Goal: Transaction & Acquisition: Purchase product/service

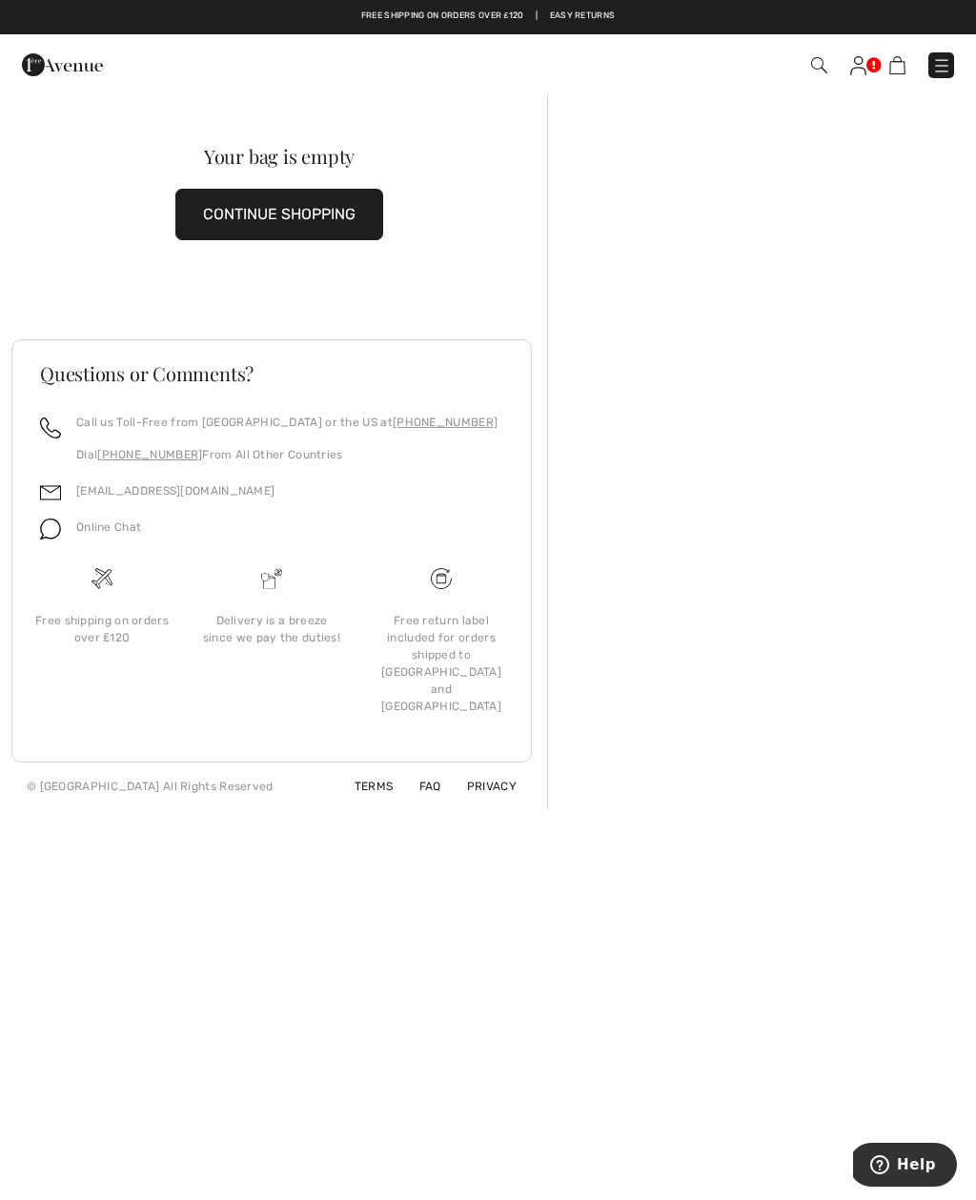
click at [288, 209] on button "CONTINUE SHOPPING" at bounding box center [279, 214] width 208 height 51
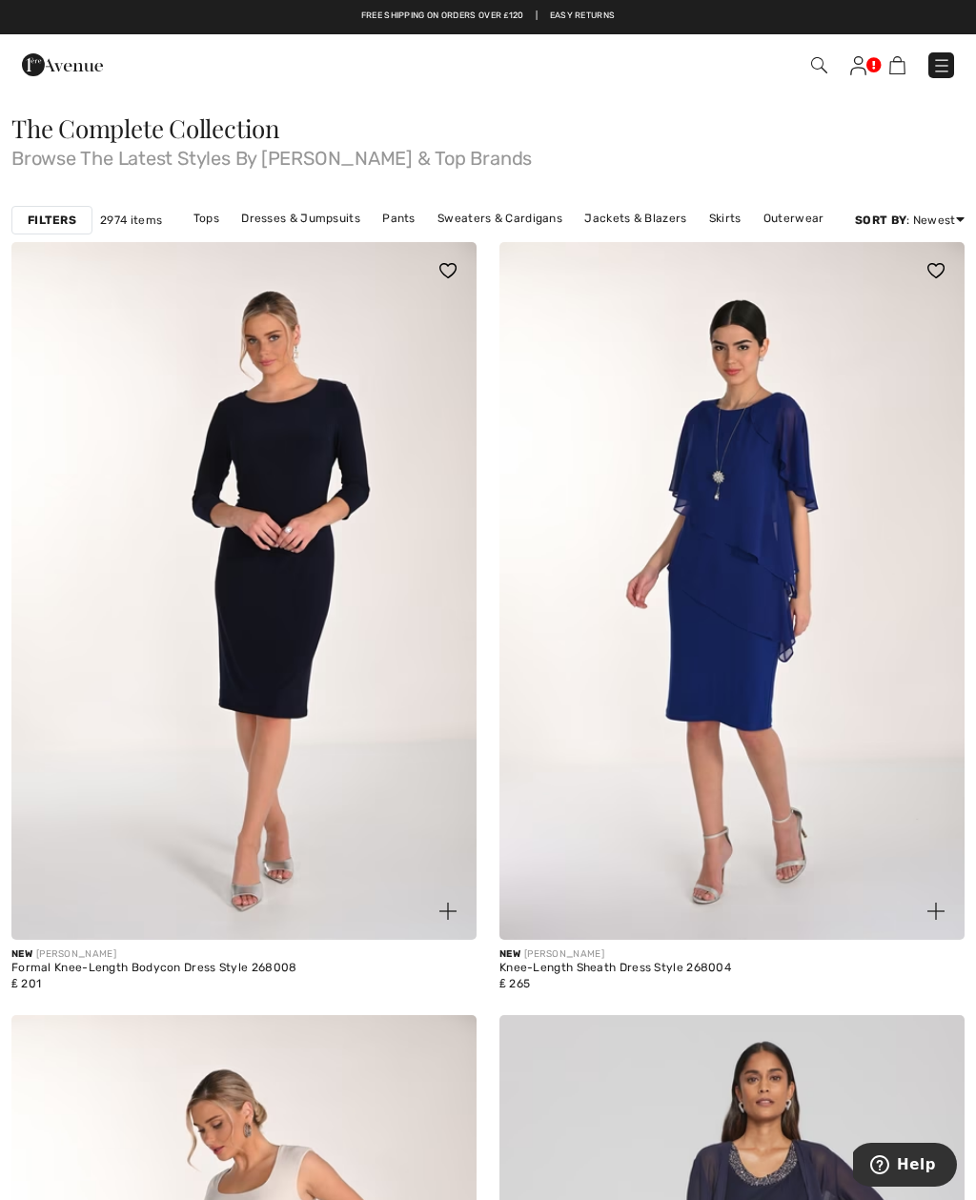
click at [299, 215] on link "Dresses & Jumpsuits" at bounding box center [301, 218] width 138 height 25
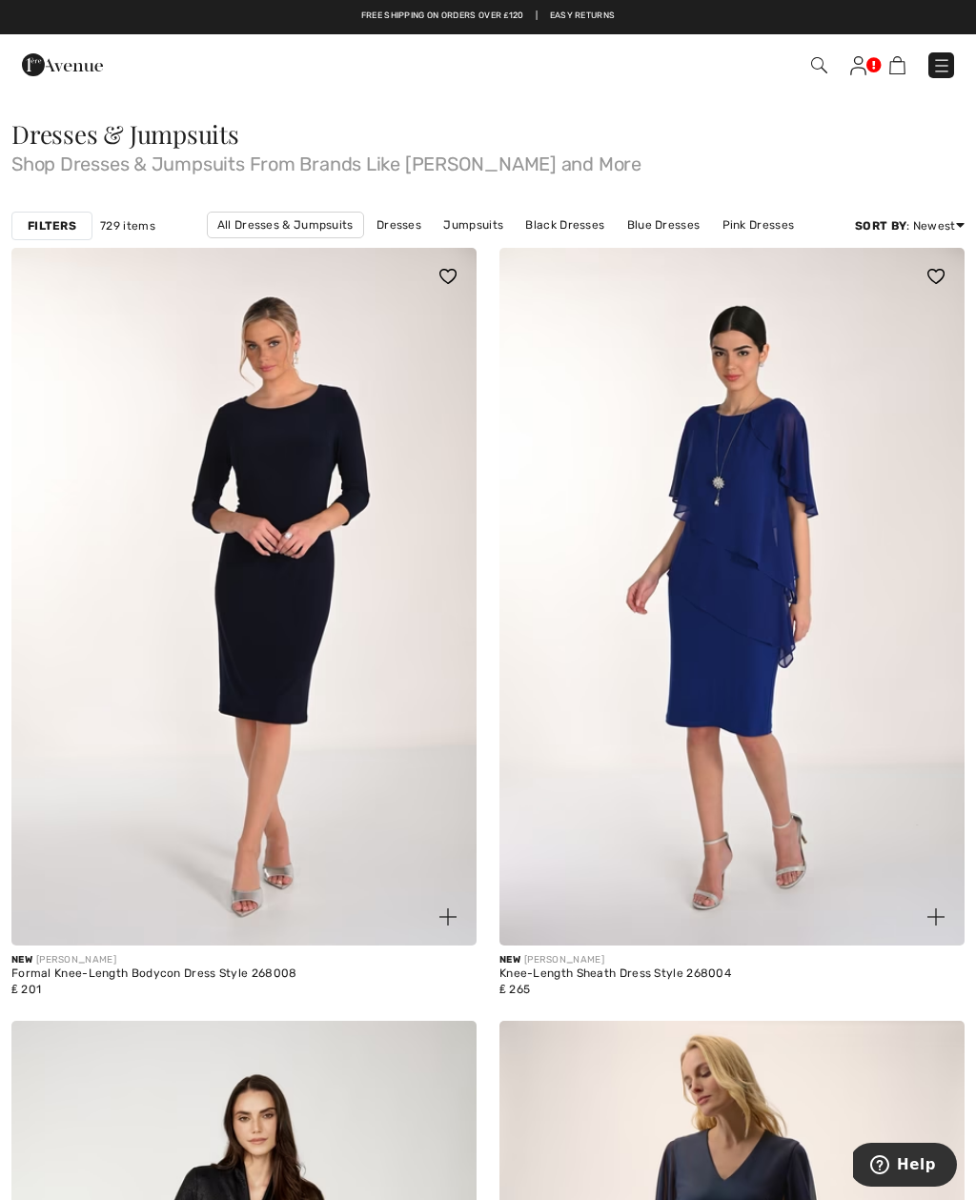
click at [436, 419] on img at bounding box center [243, 597] width 465 height 698
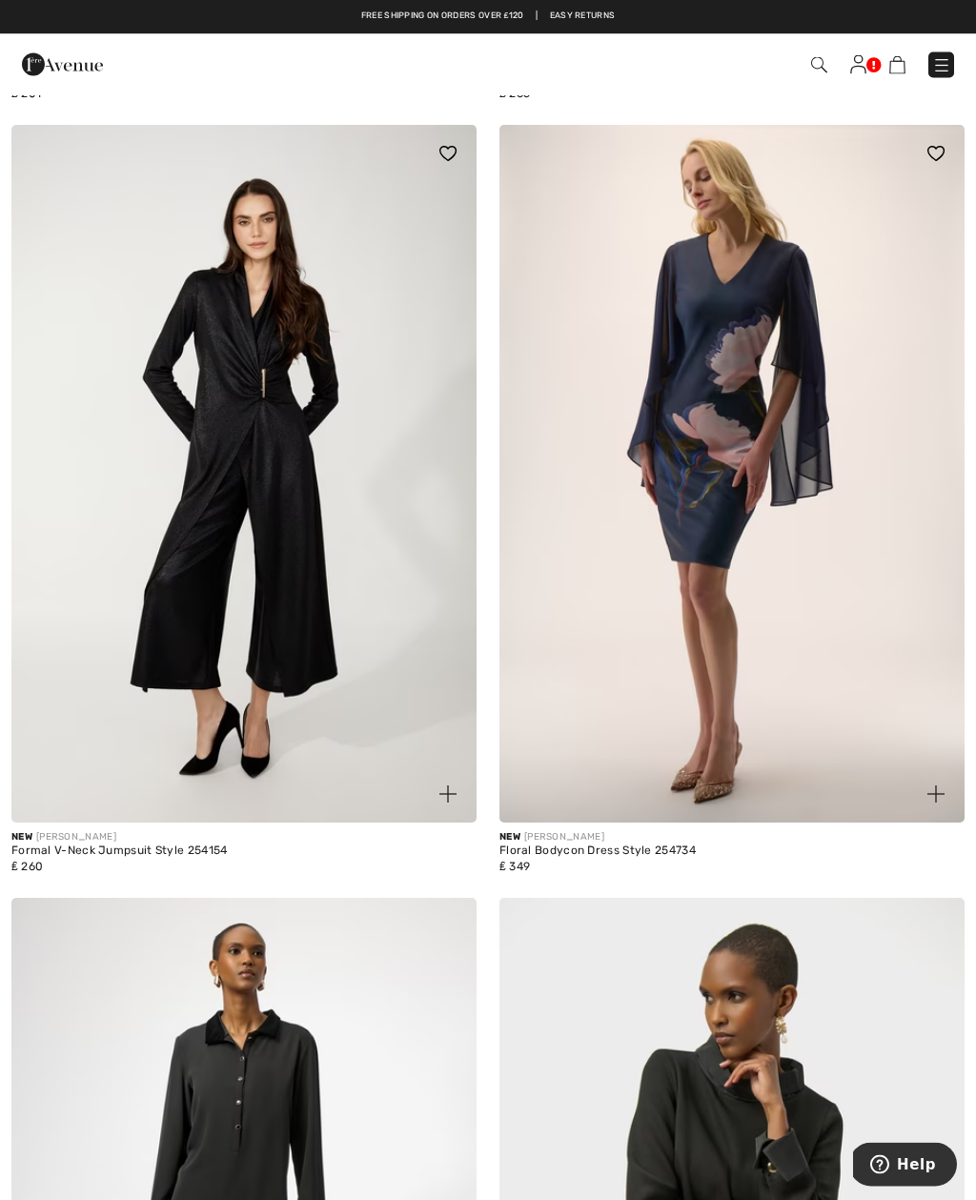
scroll to position [896, 0]
click at [727, 393] on img at bounding box center [732, 474] width 465 height 698
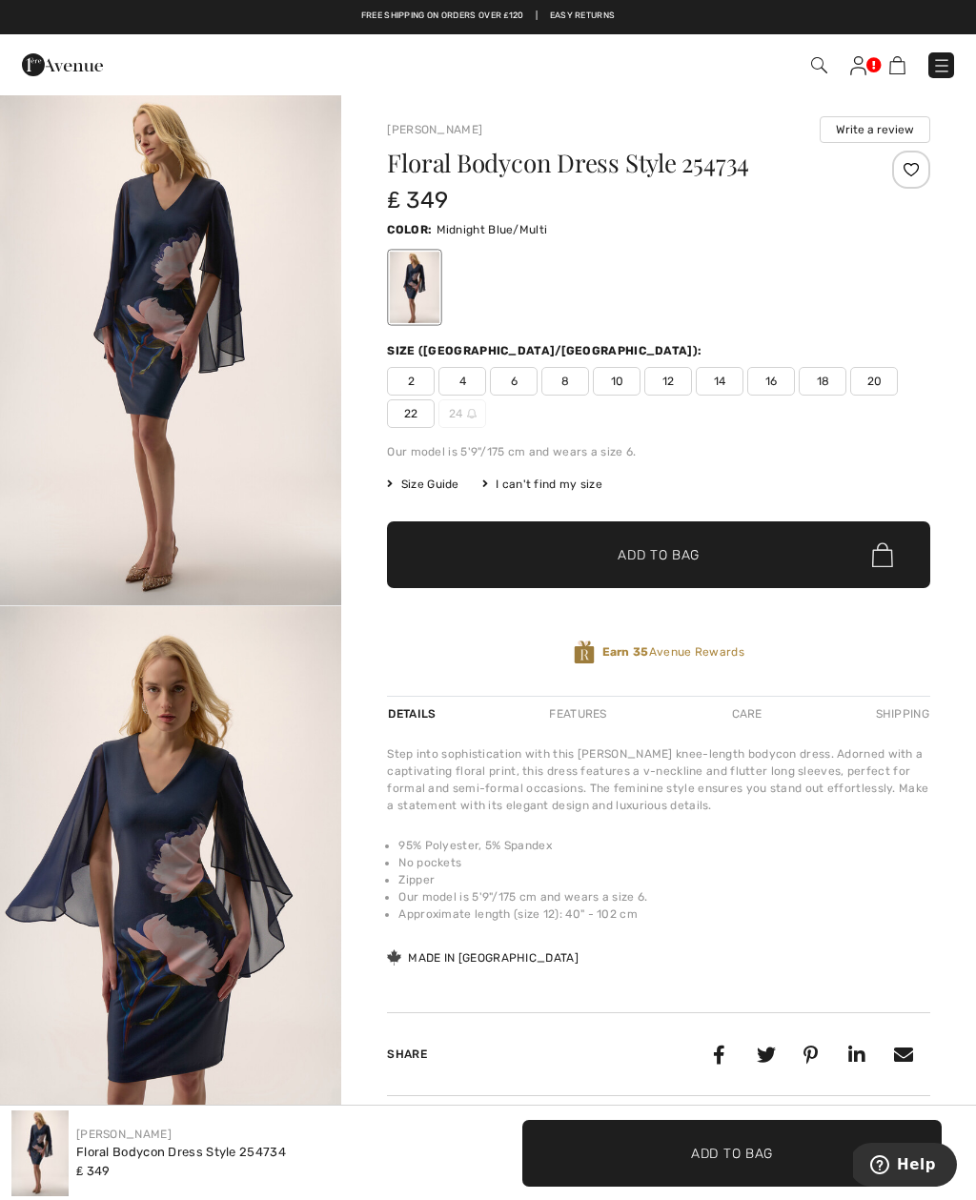
click at [234, 949] on img "2 / 4" at bounding box center [170, 862] width 341 height 512
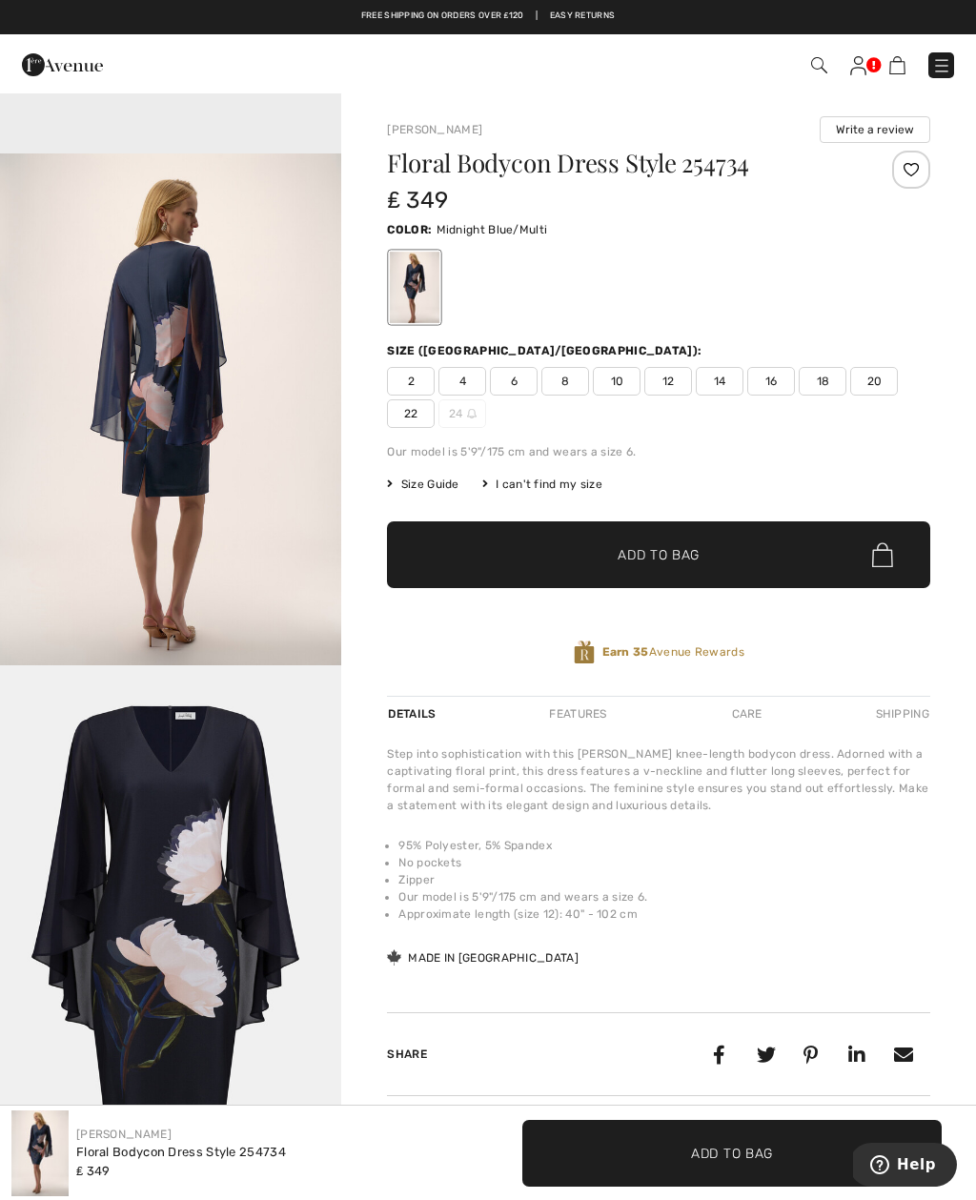
scroll to position [1518, 0]
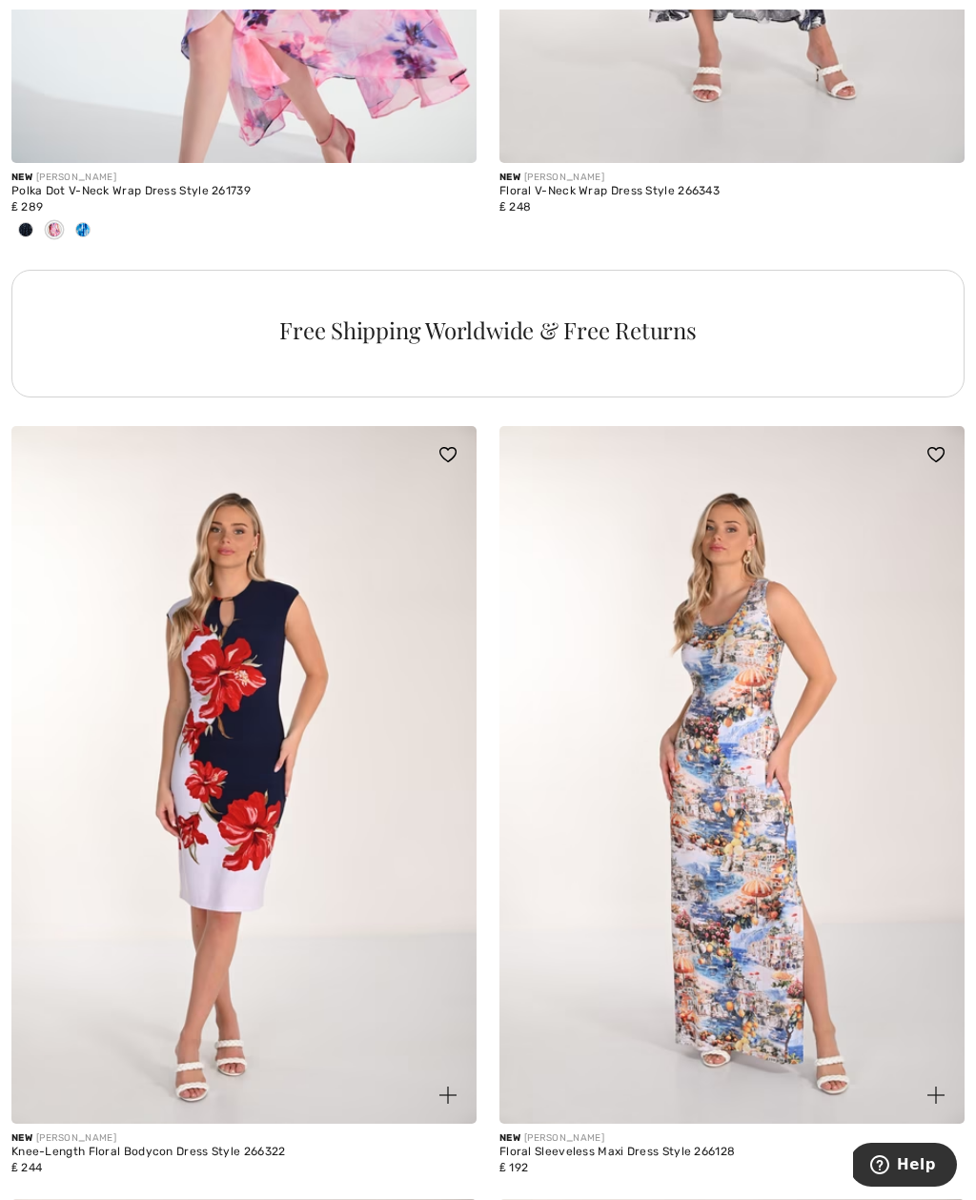
scroll to position [4722, 0]
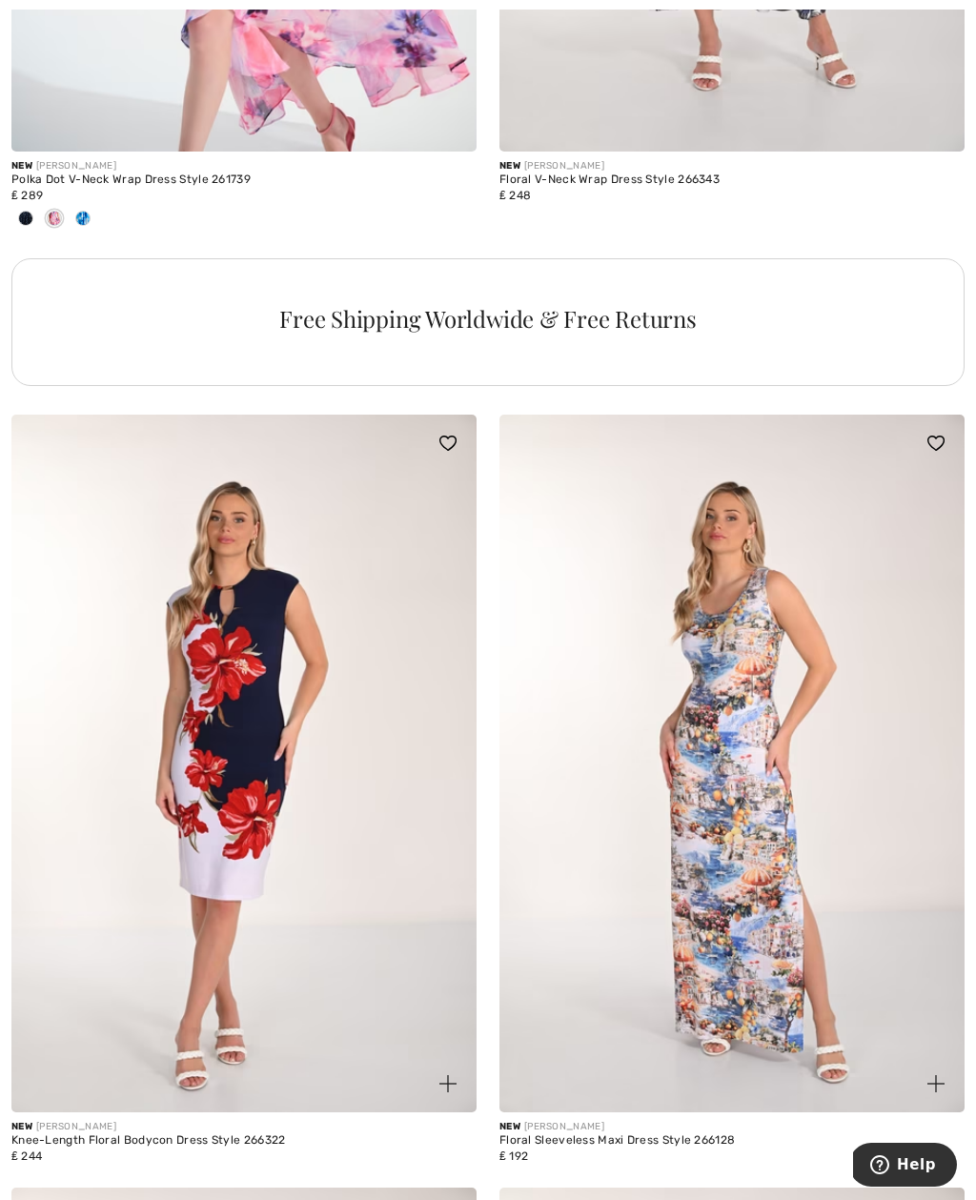
click at [235, 735] on img at bounding box center [243, 764] width 465 height 698
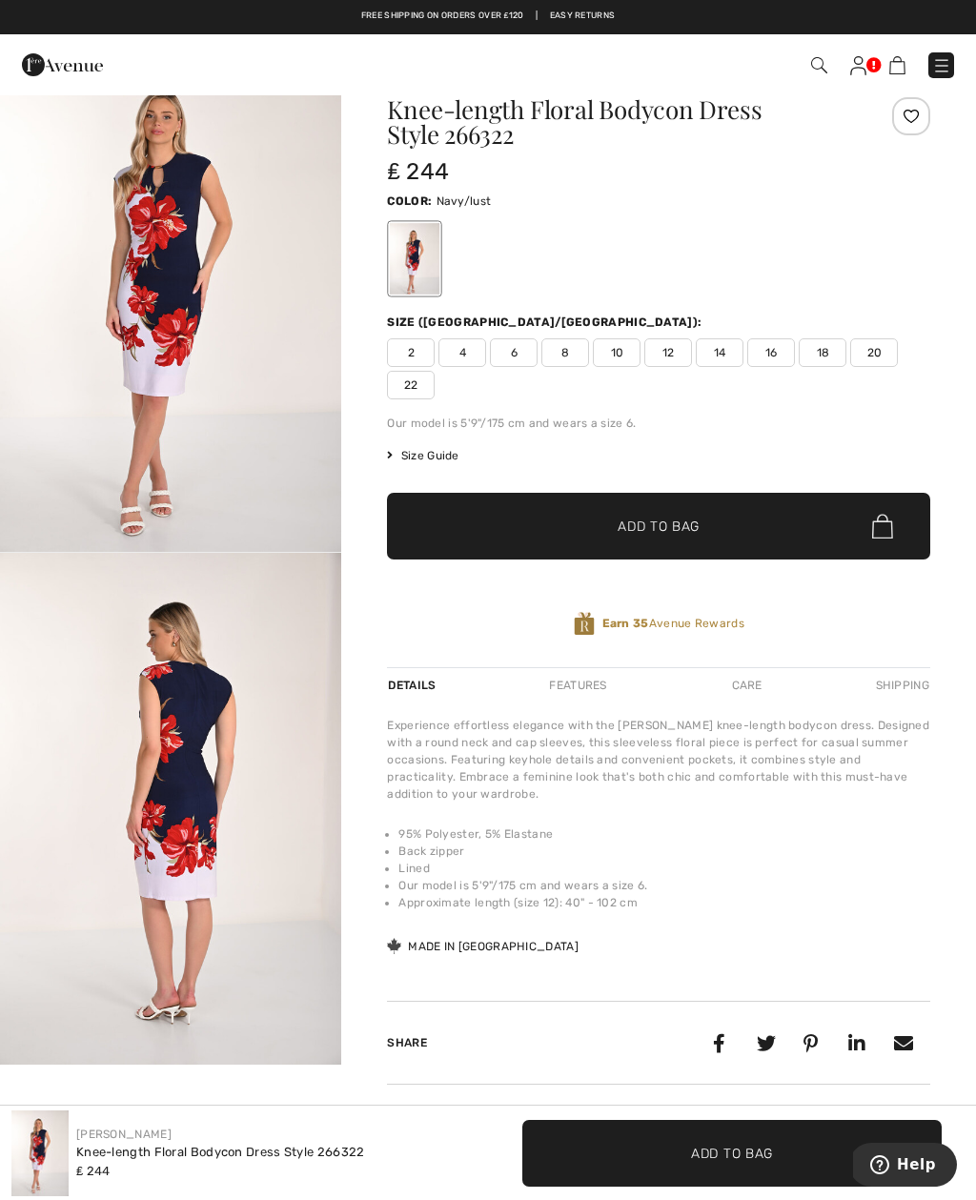
scroll to position [44, 0]
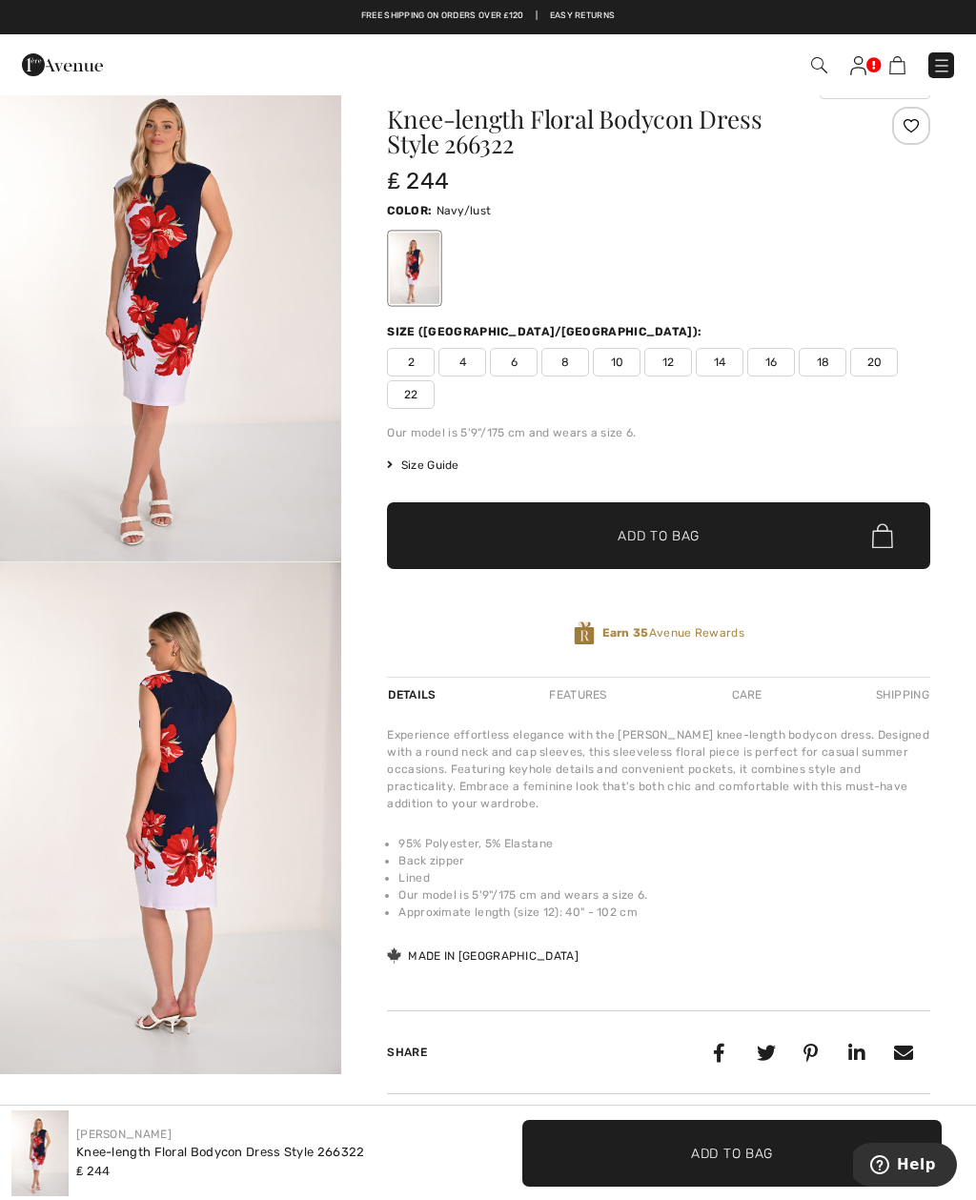
click at [619, 352] on span "10" at bounding box center [617, 362] width 48 height 29
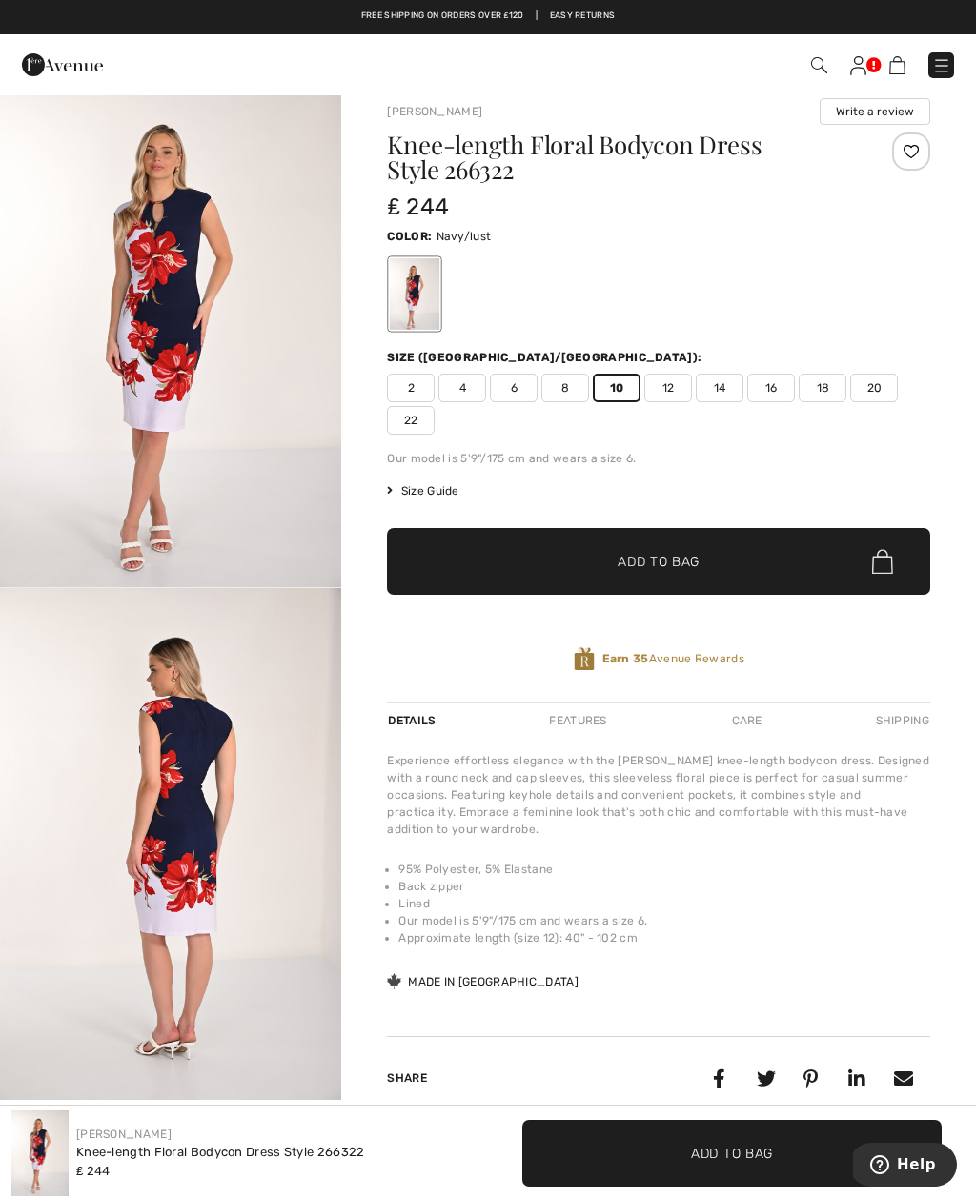
scroll to position [0, 0]
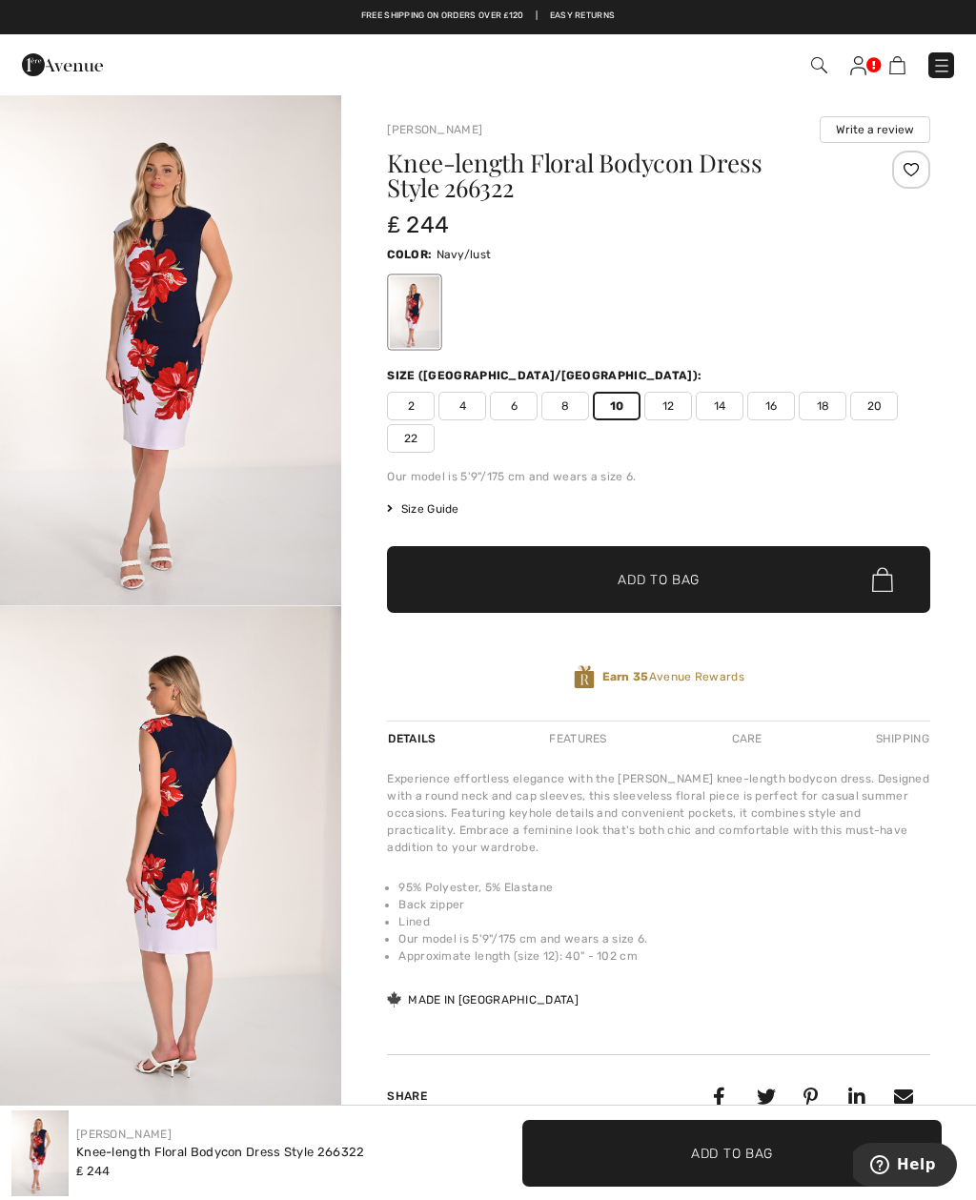
click at [649, 583] on span "Add to Bag" at bounding box center [659, 580] width 82 height 20
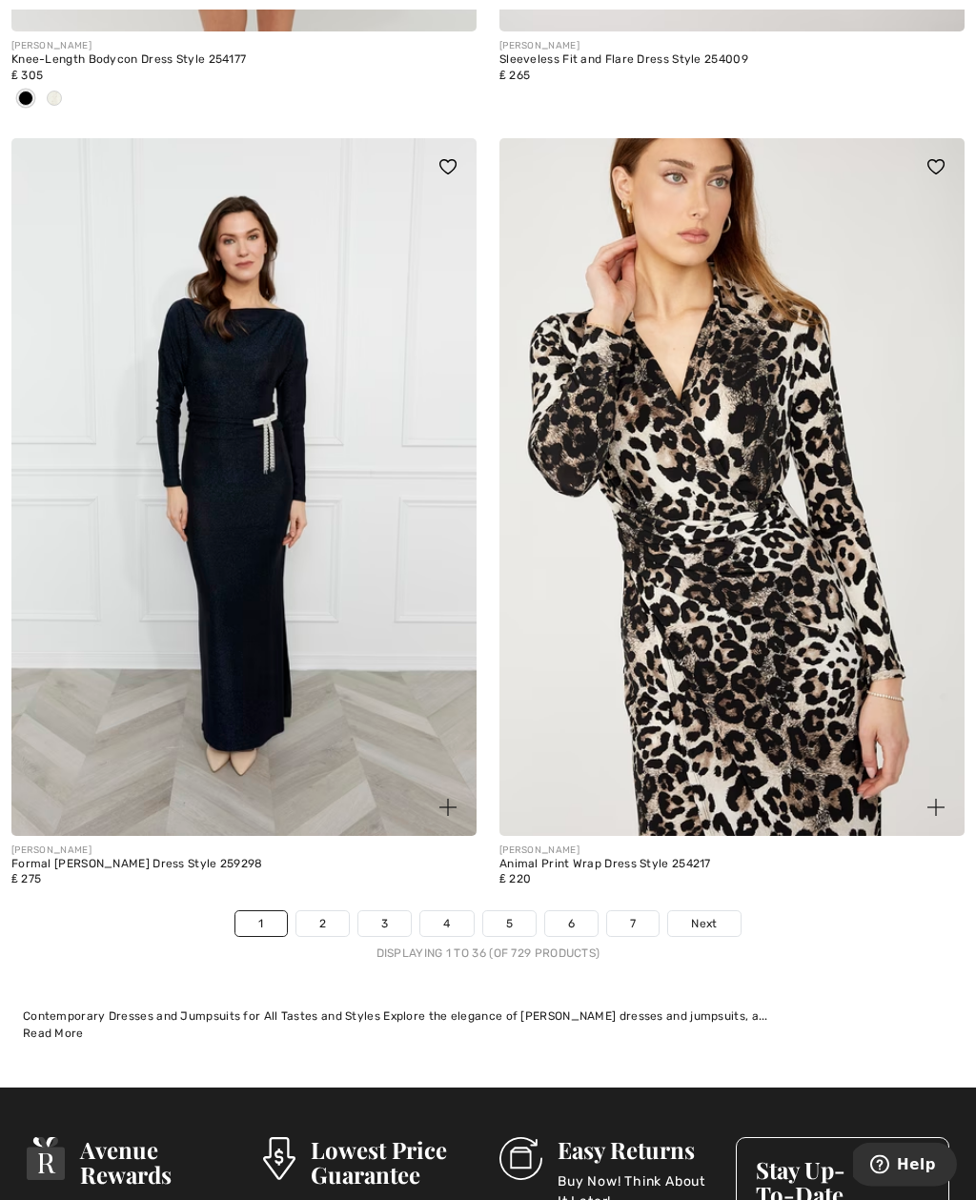
scroll to position [13878, 0]
click at [709, 915] on span "Next" at bounding box center [704, 923] width 26 height 17
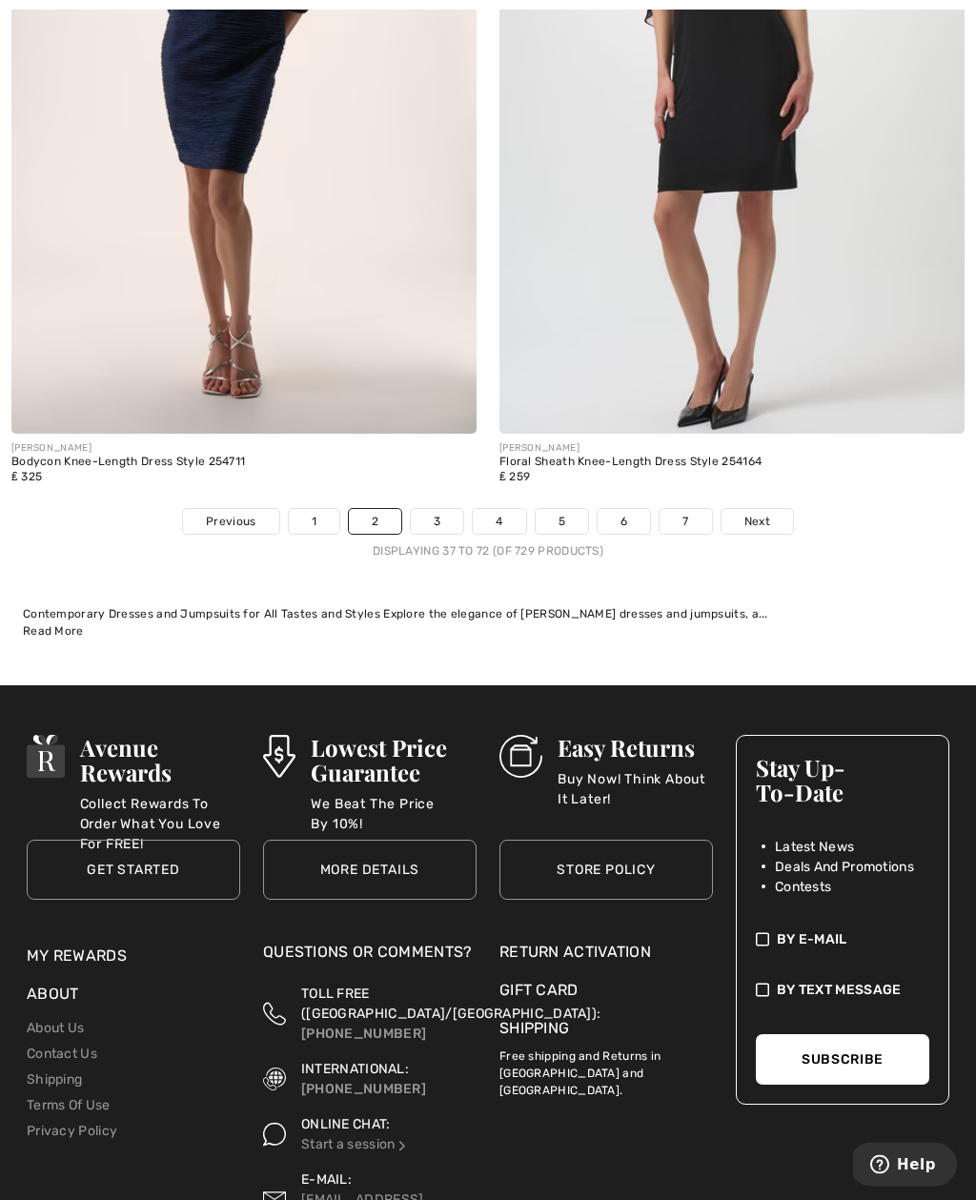
scroll to position [14155, 0]
click at [763, 513] on span "Next" at bounding box center [758, 521] width 26 height 17
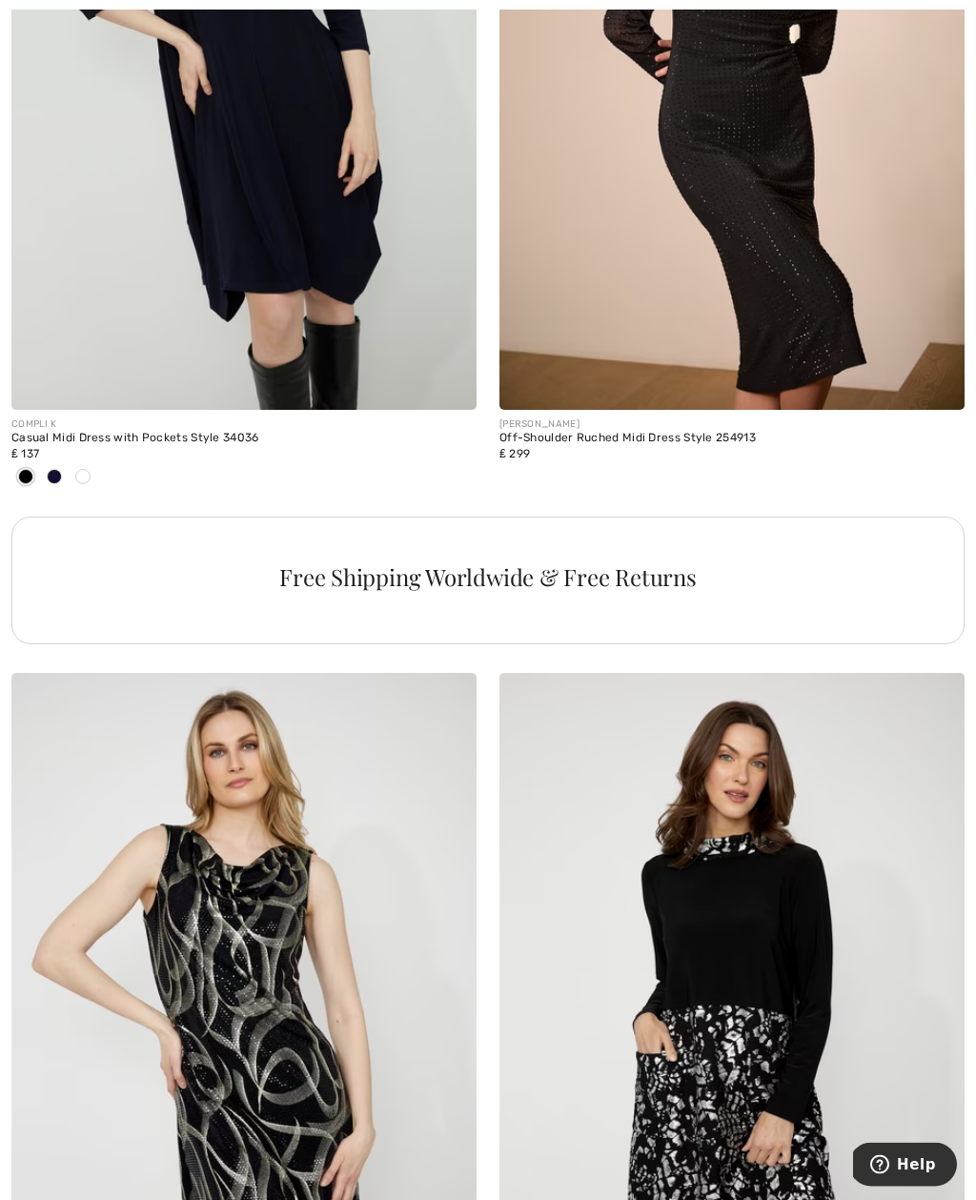
scroll to position [9321, 0]
